Goal: Find specific page/section: Find specific page/section

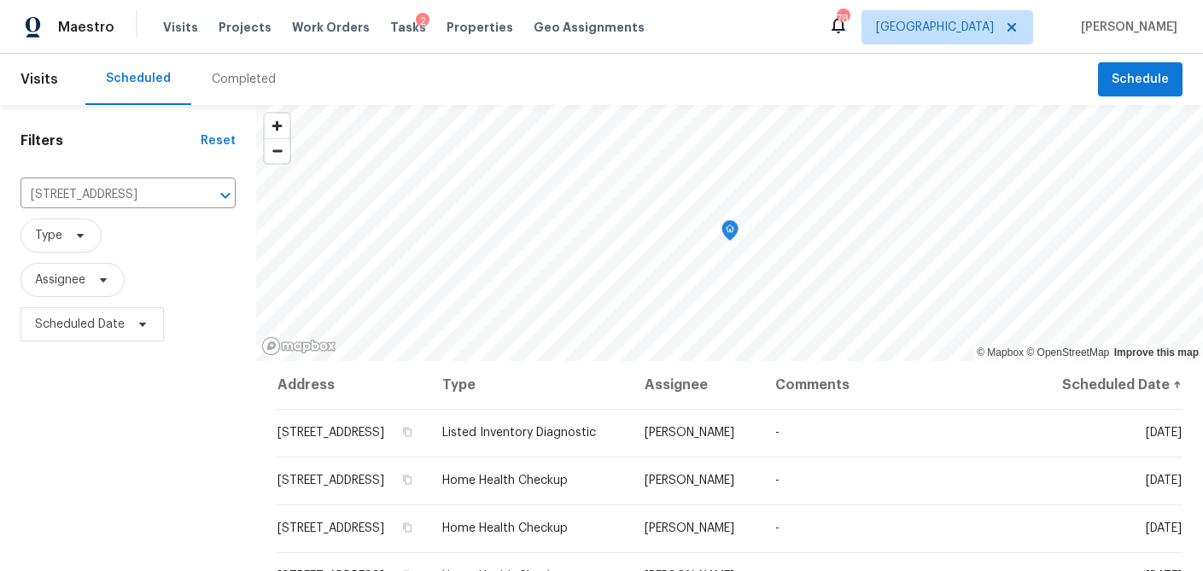
scroll to position [133, 0]
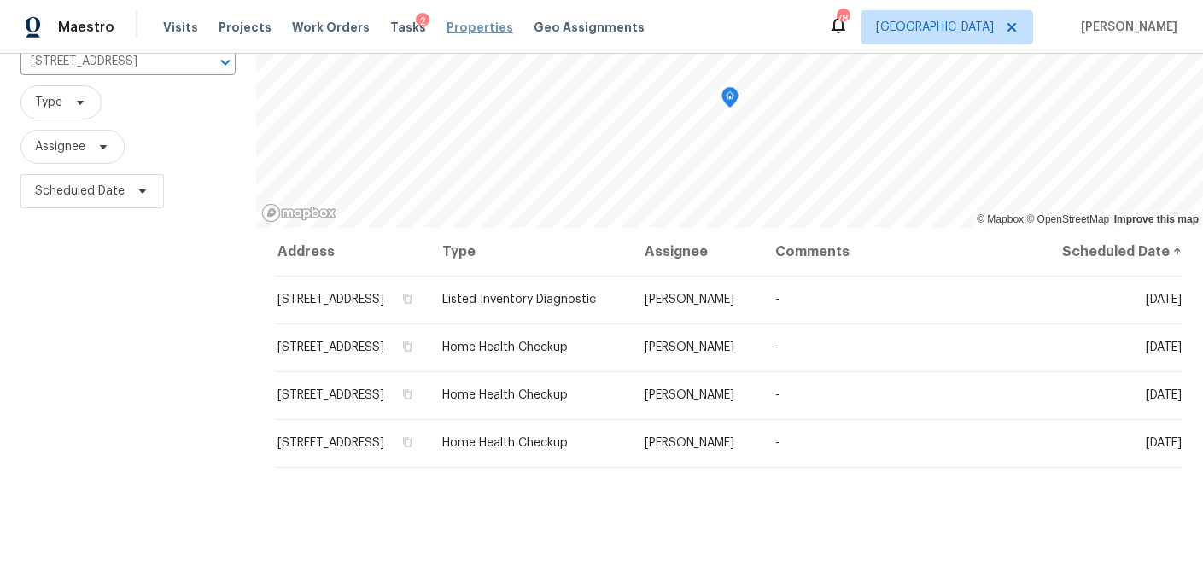
click at [468, 28] on span "Properties" at bounding box center [480, 27] width 67 height 17
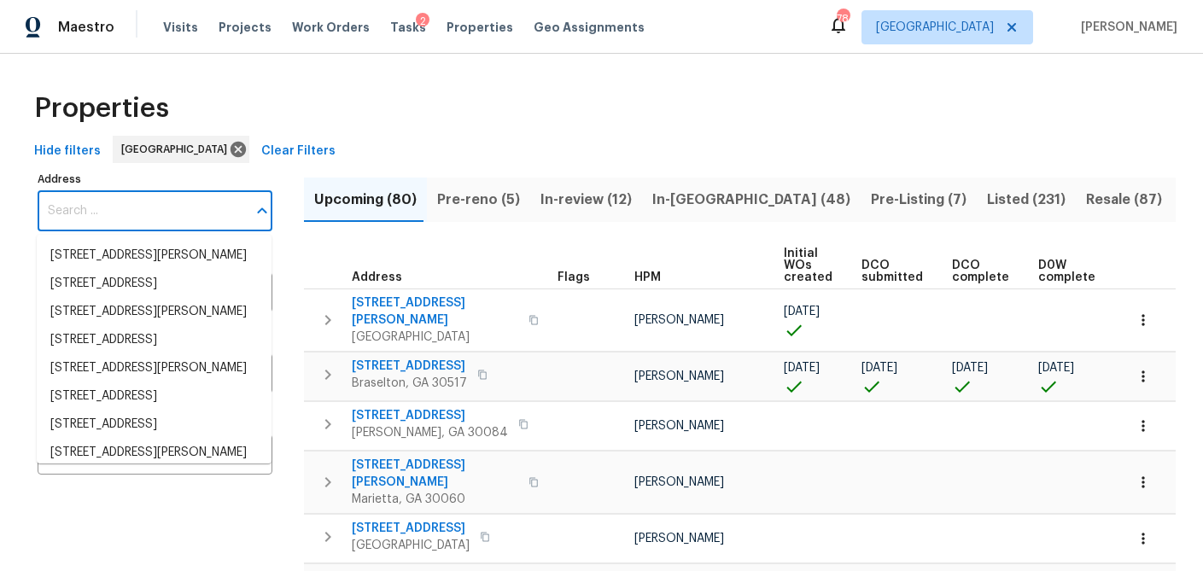
click at [133, 211] on input "Address" at bounding box center [142, 211] width 209 height 40
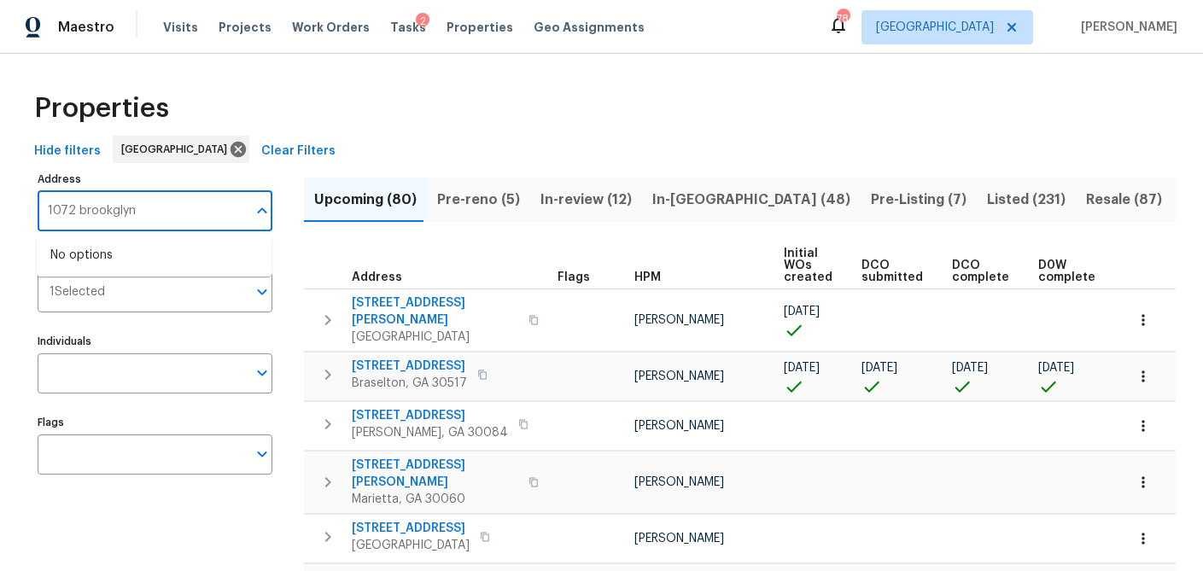
type input "1072 brookglynn"
click at [119, 270] on li "1072 [PERSON_NAME] Decatur GA 30032" at bounding box center [154, 265] width 235 height 46
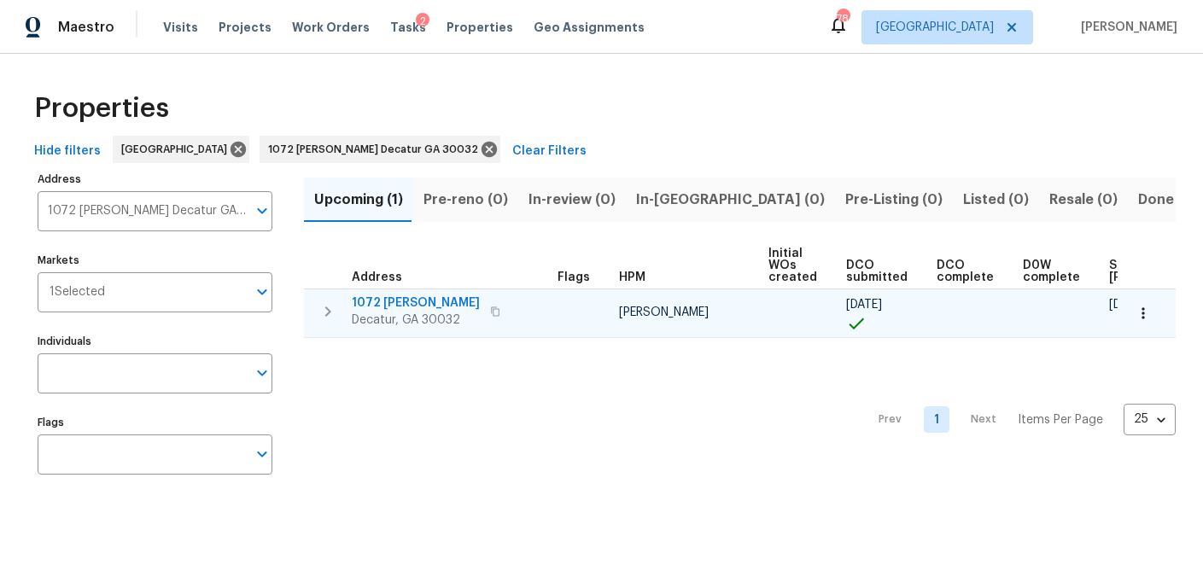
click at [1139, 309] on icon "button" at bounding box center [1143, 313] width 17 height 17
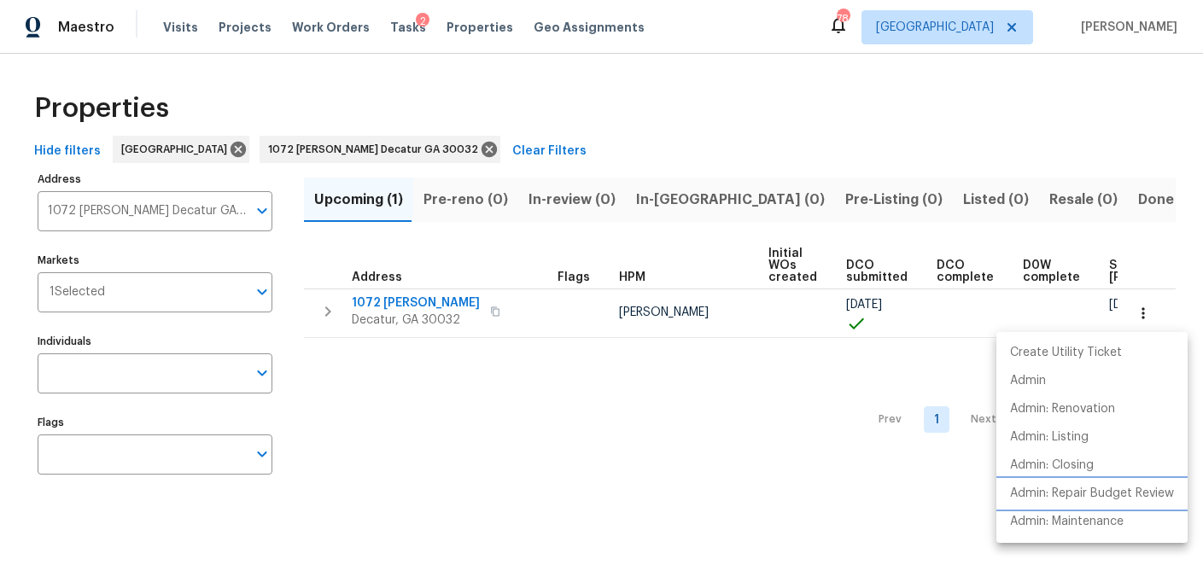
click at [1073, 499] on p "Admin: Repair Budget Review" at bounding box center [1092, 494] width 164 height 18
